Goal: Task Accomplishment & Management: Use online tool/utility

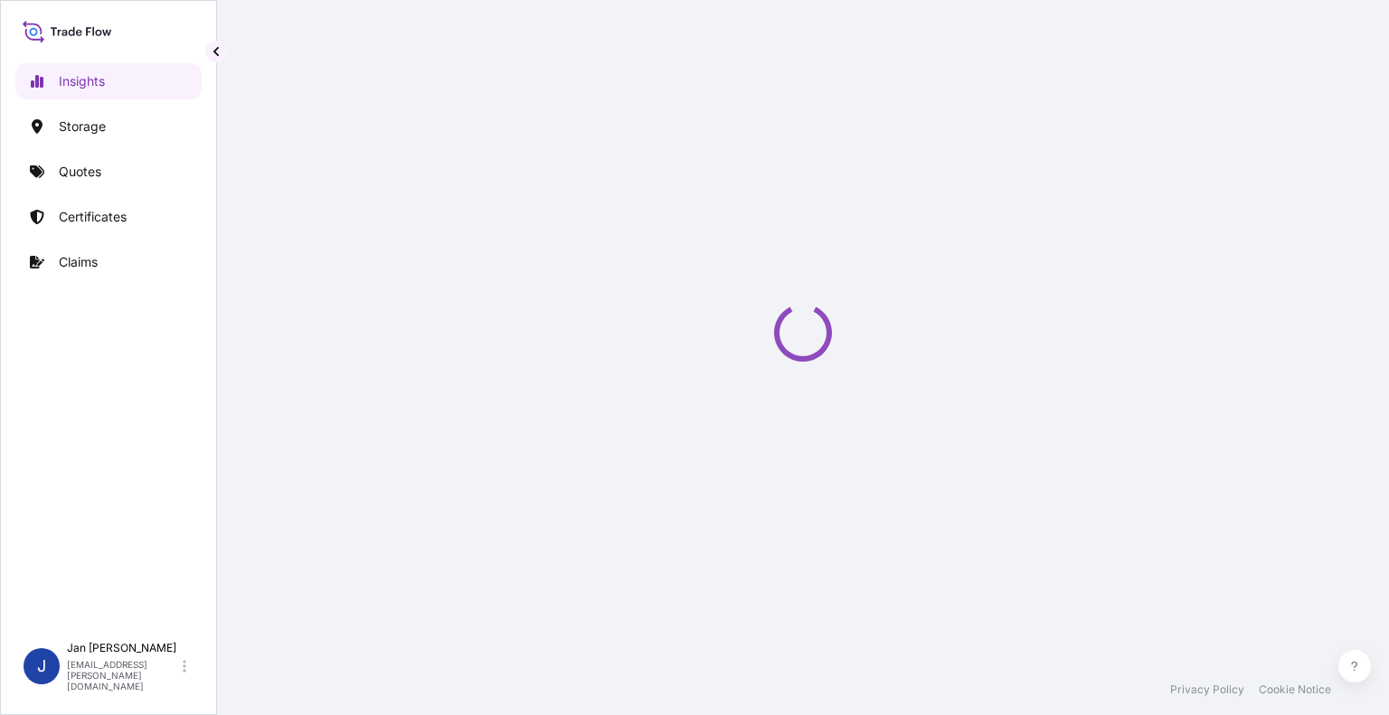
select select "2025"
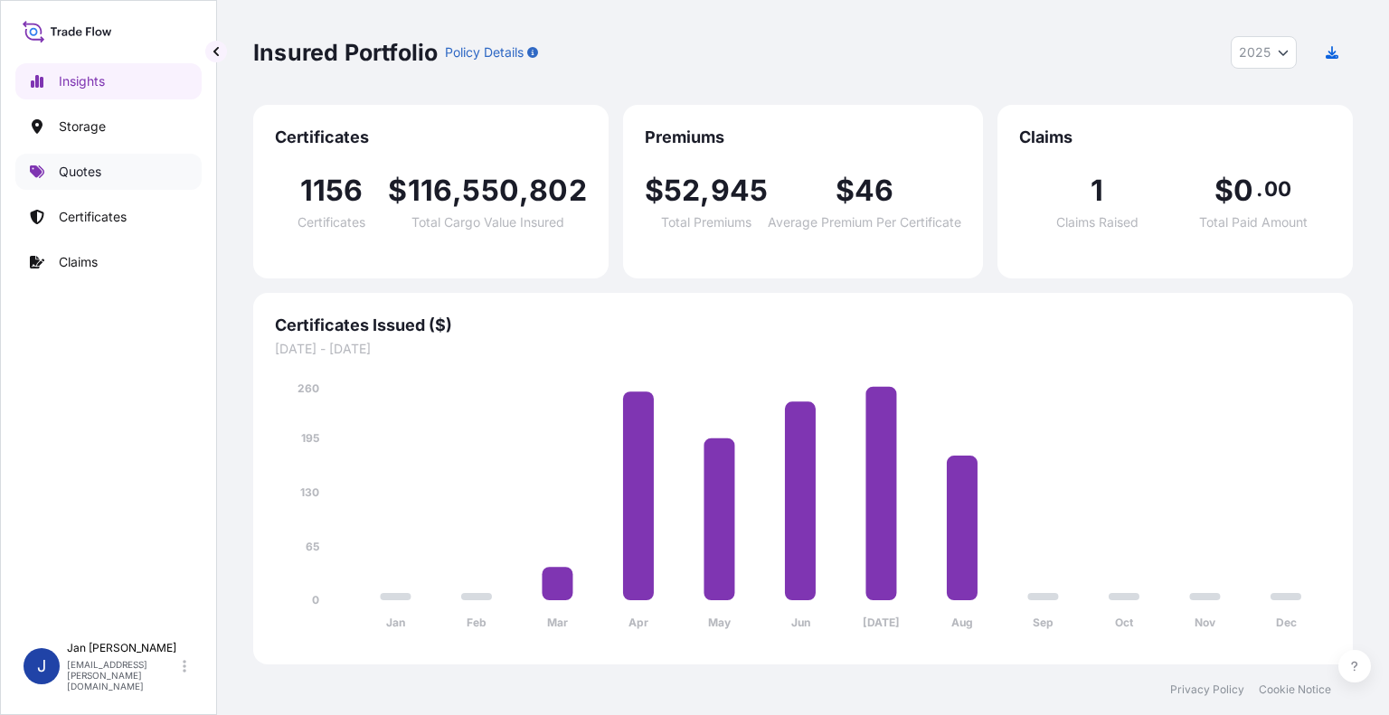
click at [96, 170] on p "Quotes" at bounding box center [80, 172] width 42 height 18
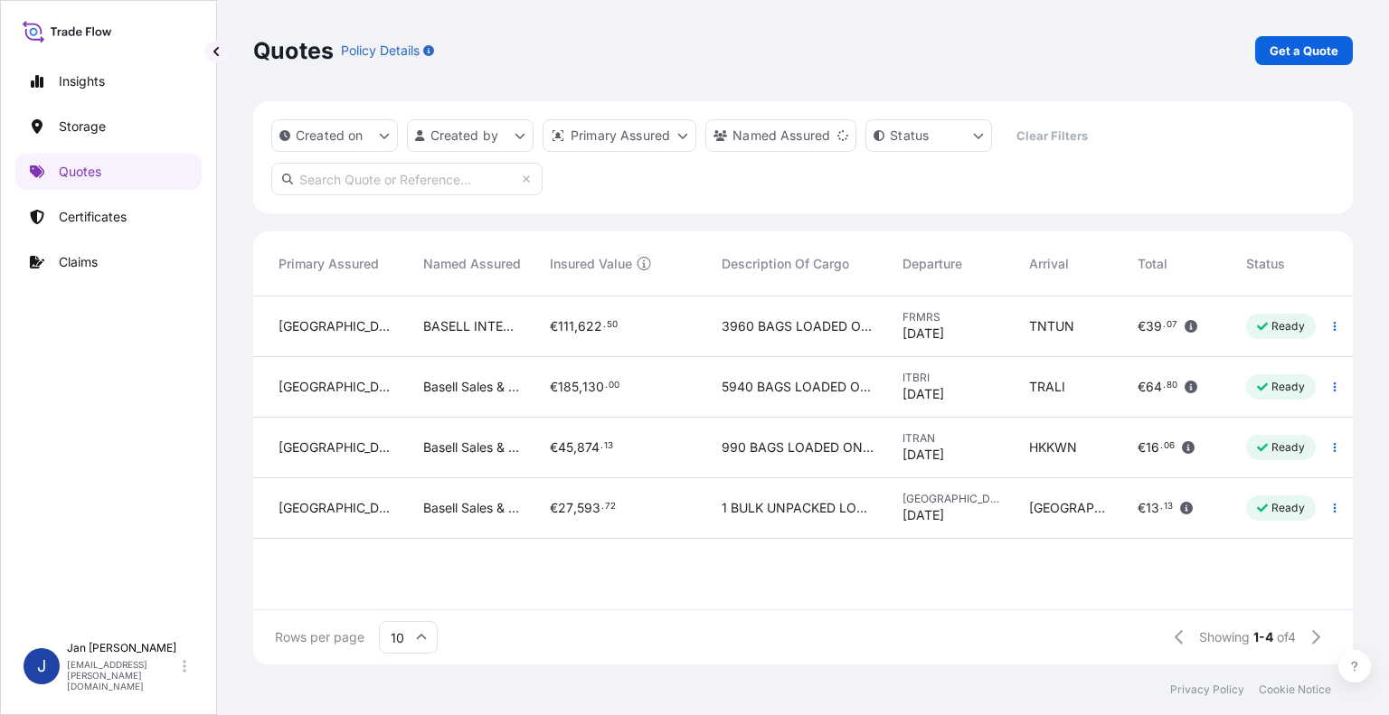
scroll to position [0, 510]
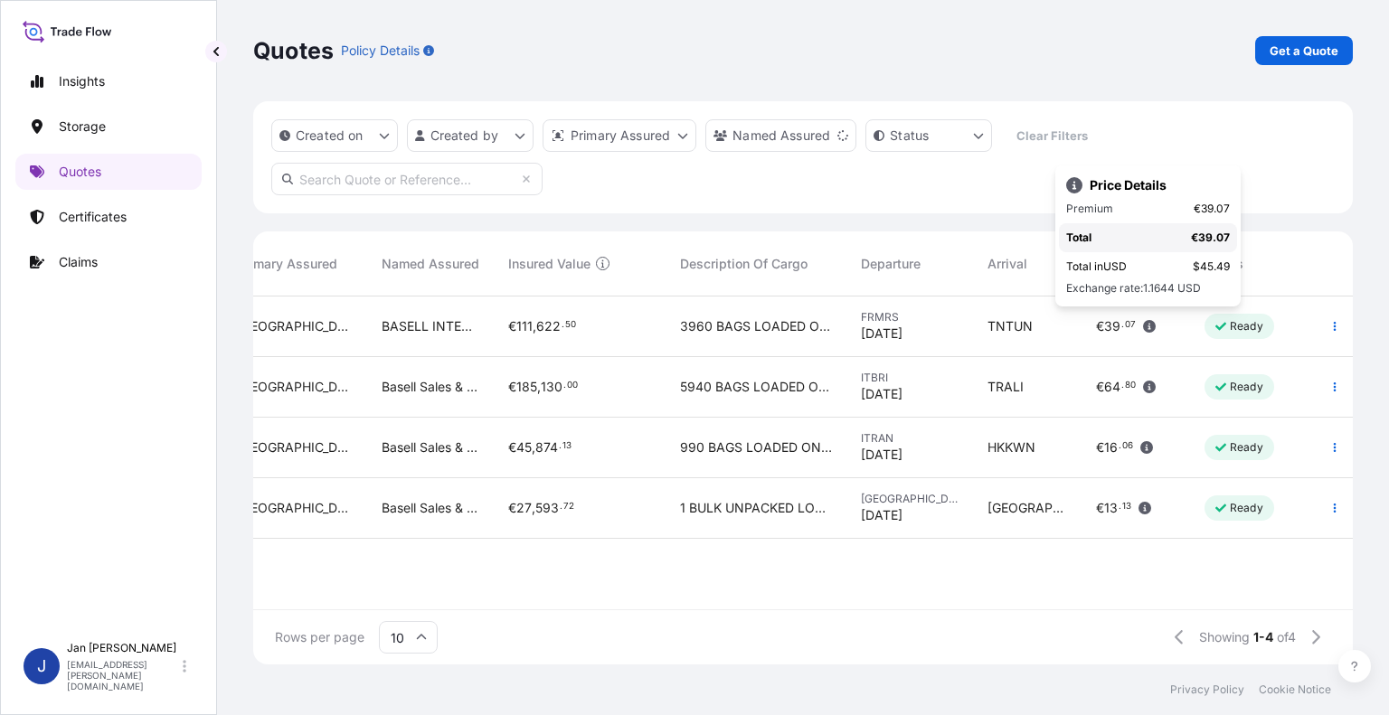
click at [1136, 328] on div "€ 39 . 07" at bounding box center [1126, 326] width 60 height 18
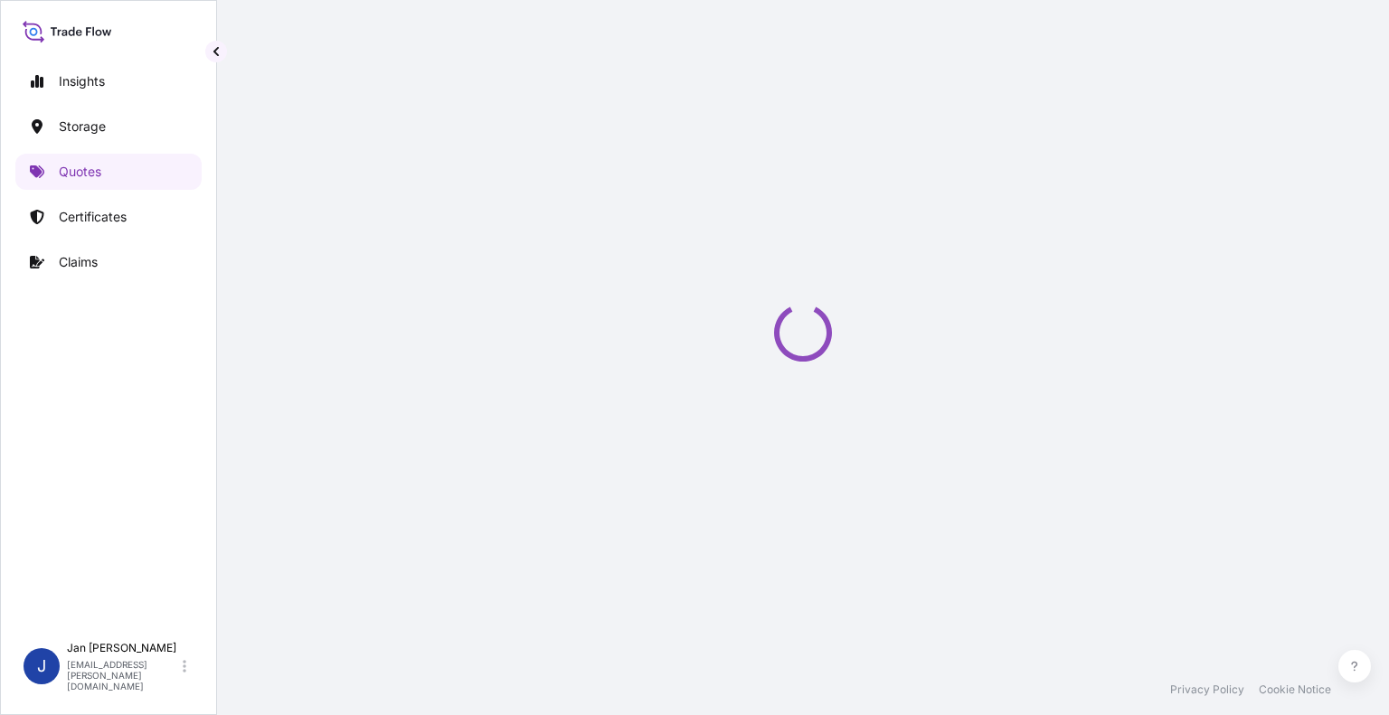
select select "Water"
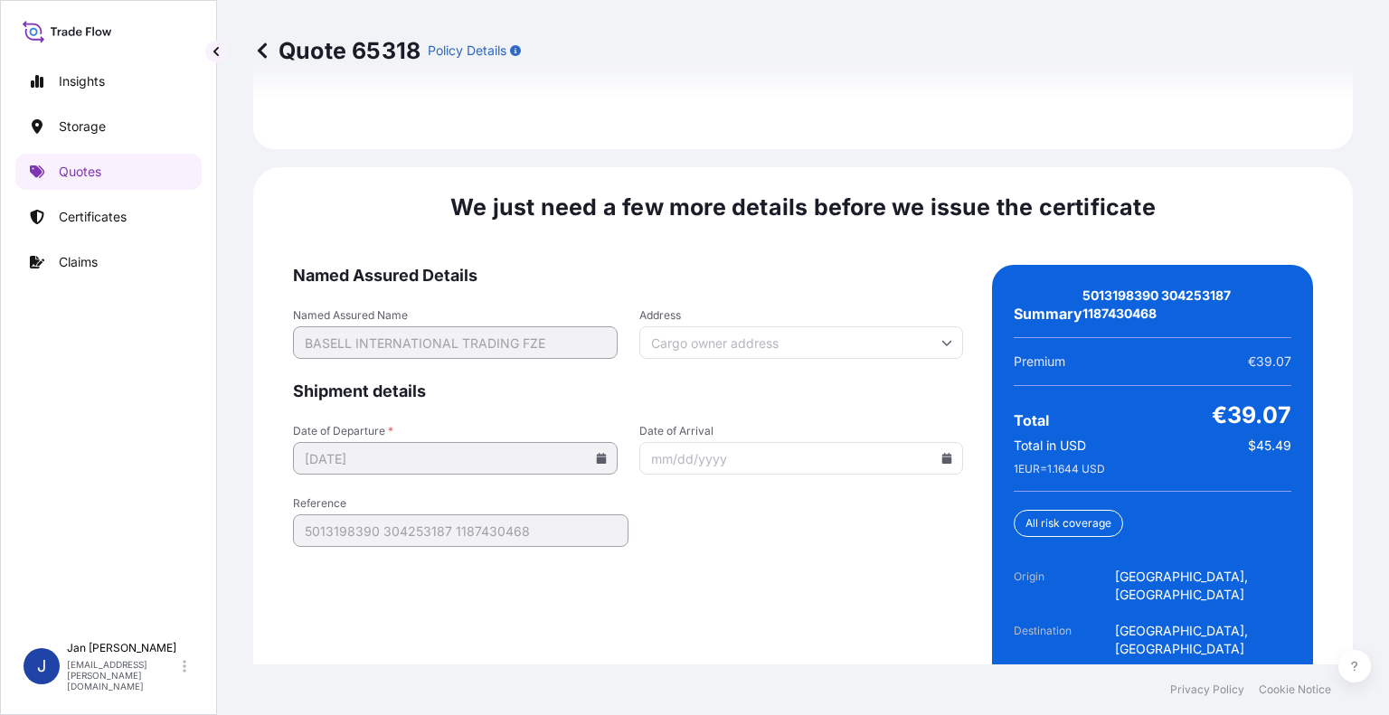
scroll to position [2792, 0]
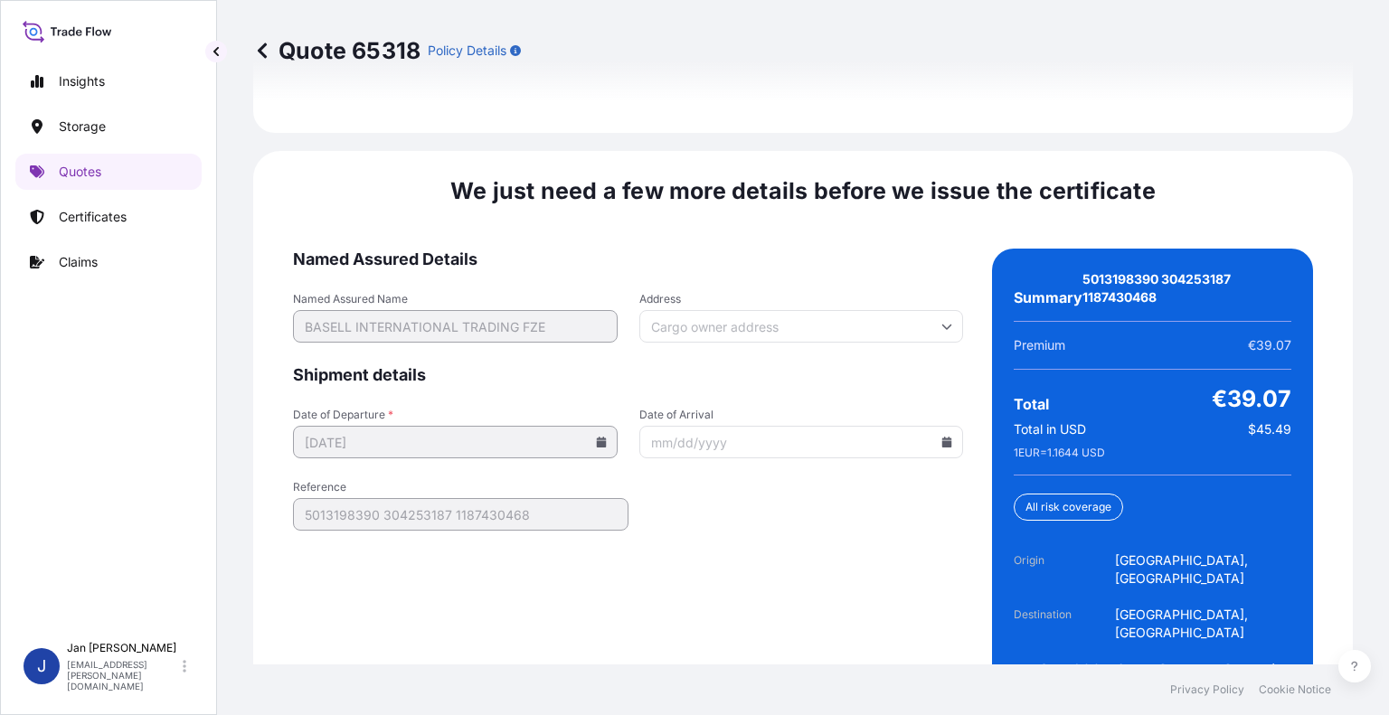
click at [738, 426] on input "Date of Arrival" at bounding box center [801, 442] width 325 height 33
click at [941, 437] on icon at bounding box center [946, 442] width 11 height 11
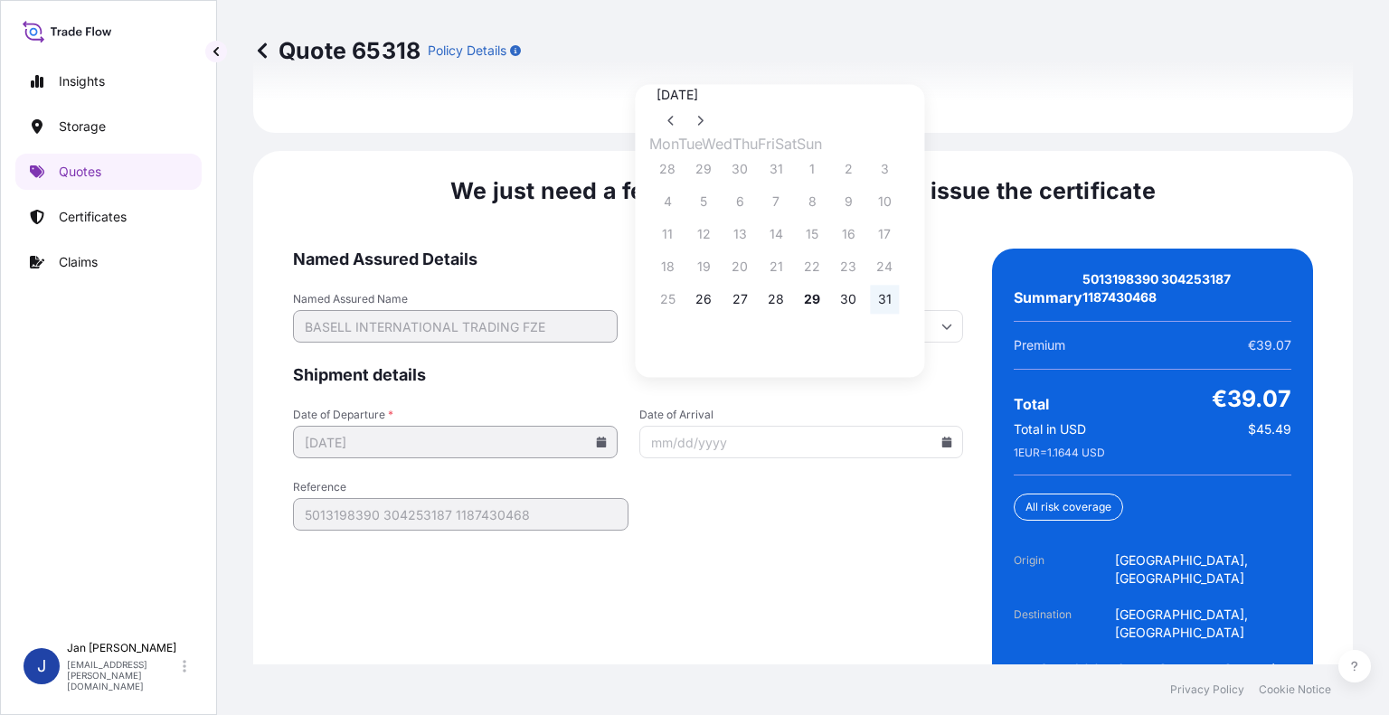
click at [899, 306] on button "31" at bounding box center [884, 299] width 29 height 29
type input "[DATE]"
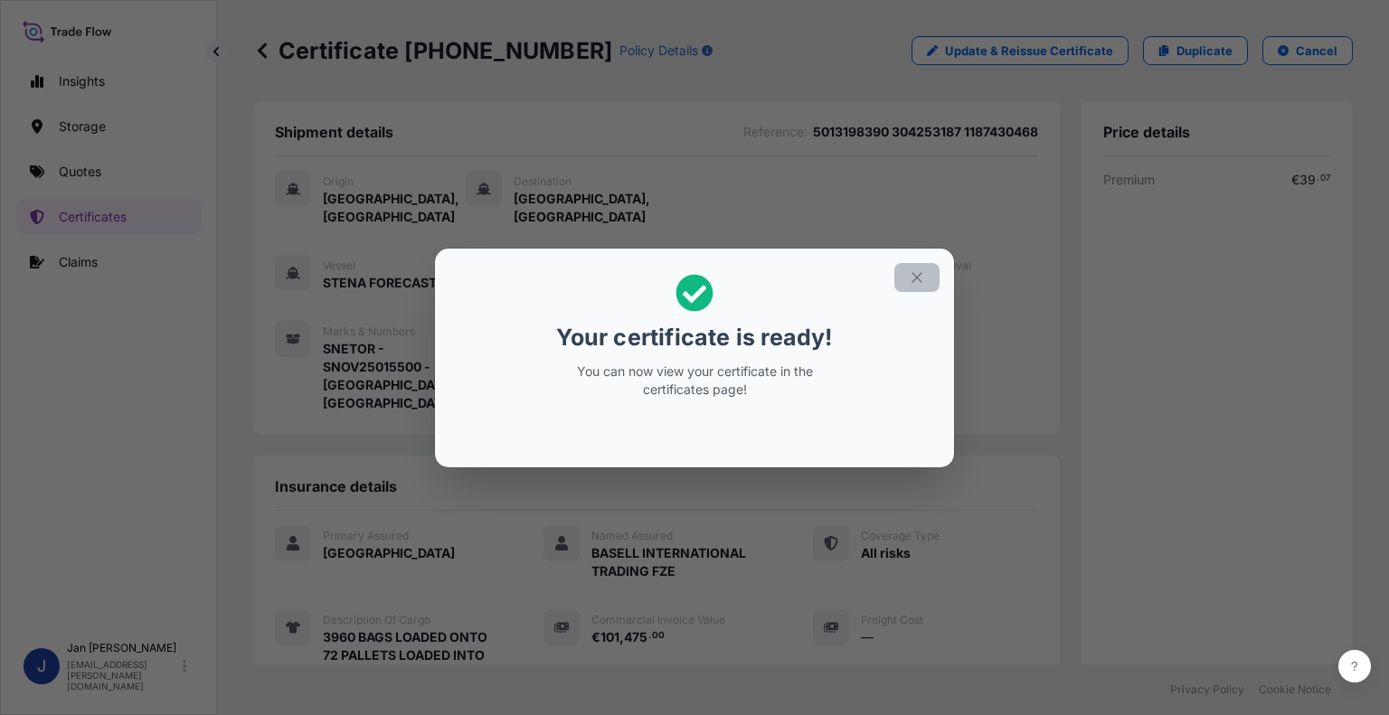
click at [916, 273] on icon "button" at bounding box center [917, 277] width 16 height 16
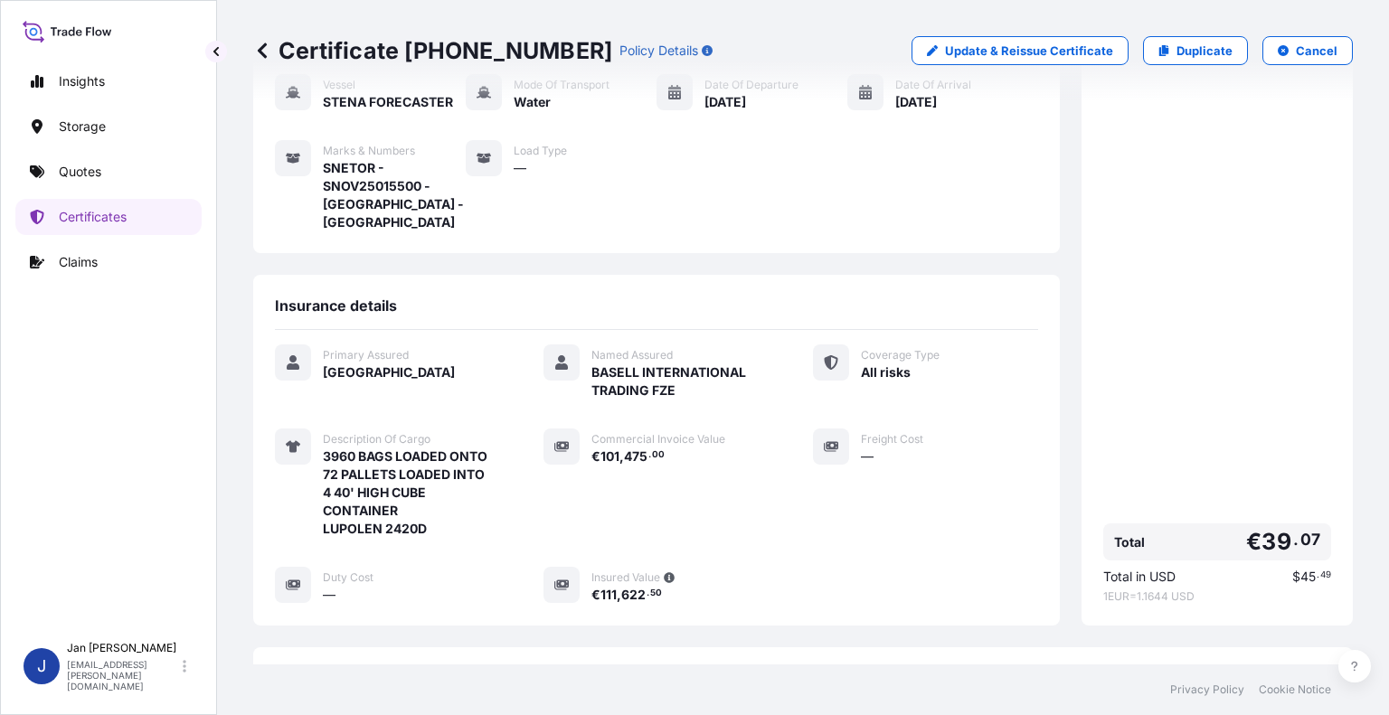
scroll to position [362, 0]
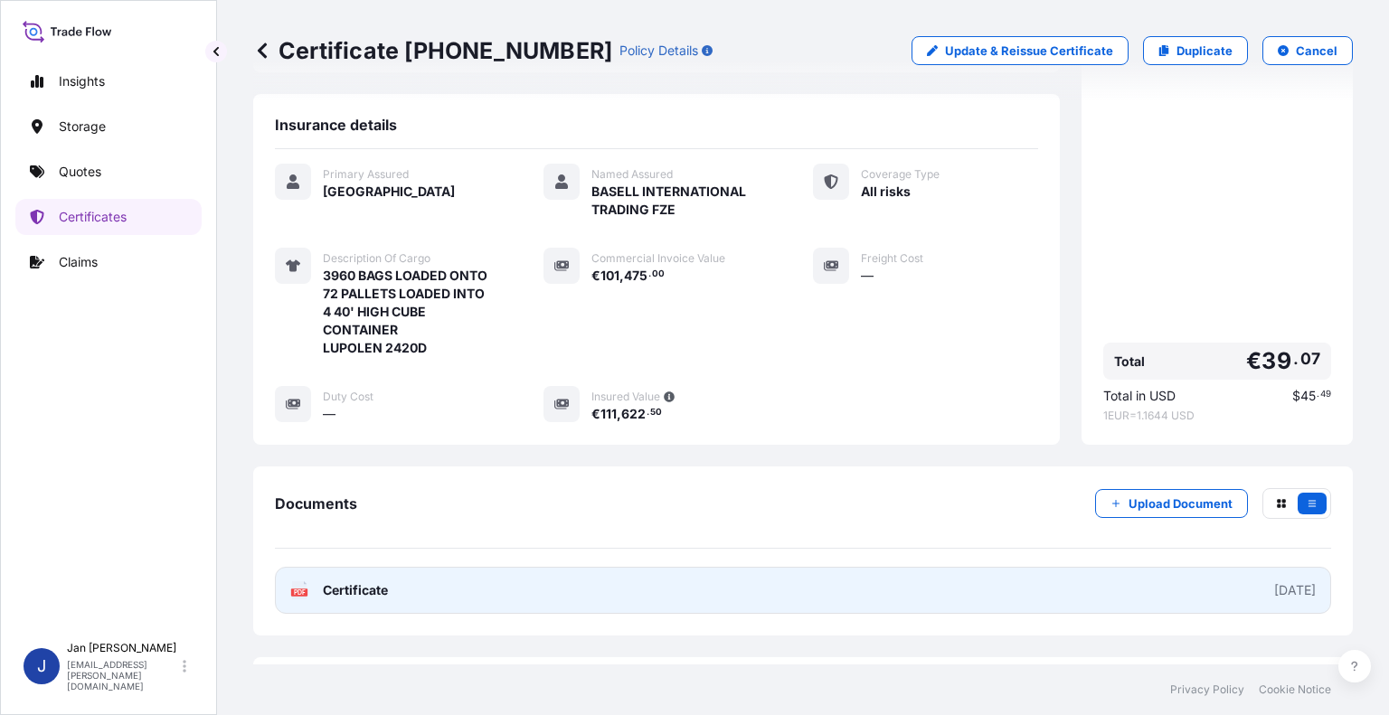
click at [355, 581] on span "Certificate" at bounding box center [355, 590] width 65 height 18
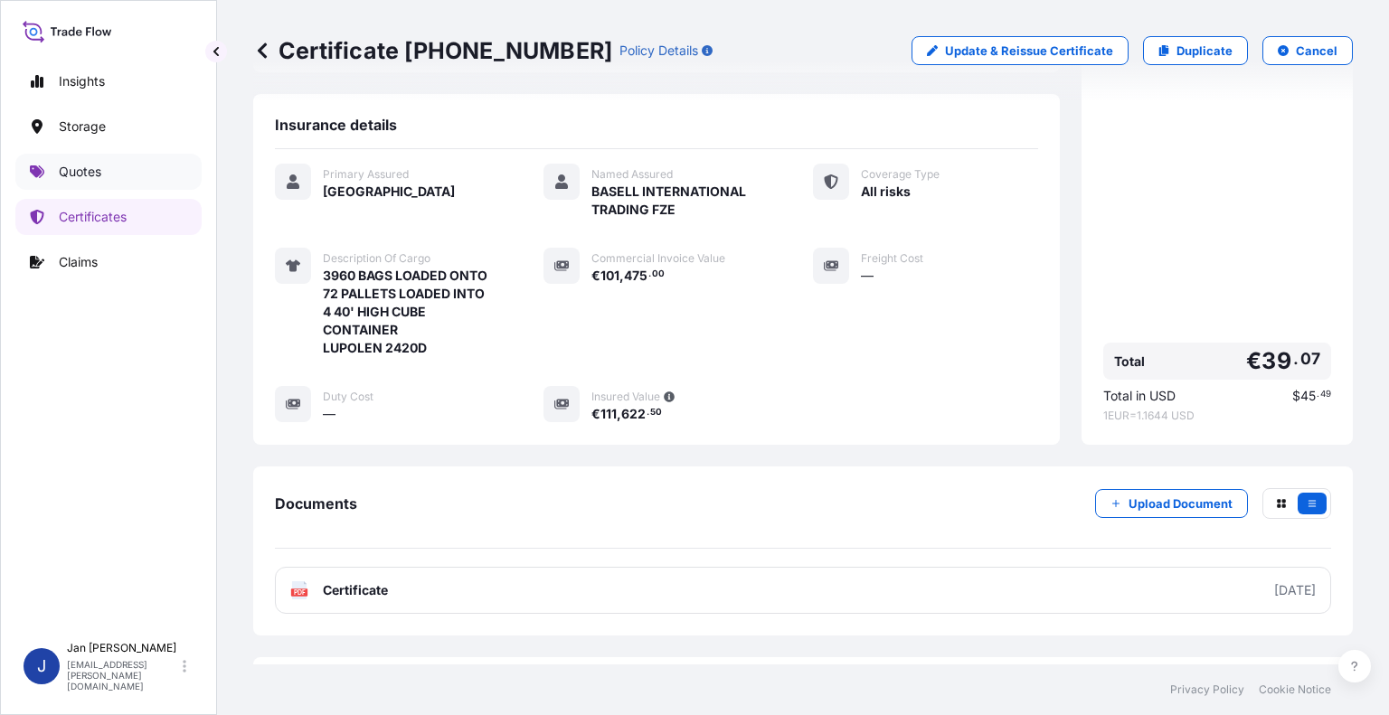
click at [52, 181] on link "Quotes" at bounding box center [108, 172] width 186 height 36
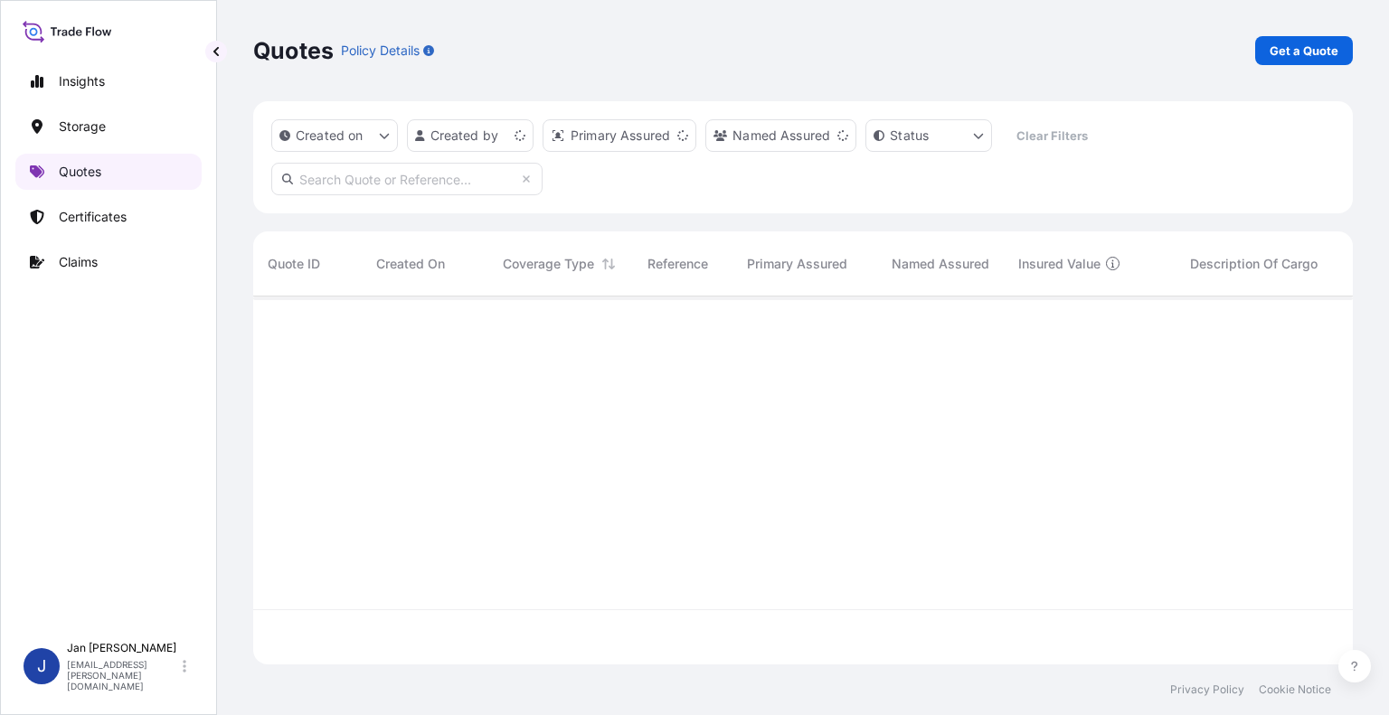
scroll to position [364, 1085]
